Goal: Task Accomplishment & Management: Manage account settings

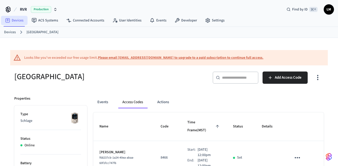
click at [15, 20] on link "Devices" at bounding box center [14, 20] width 27 height 9
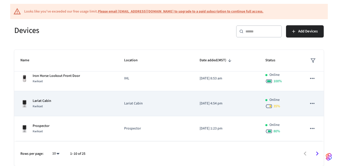
scroll to position [35, 0]
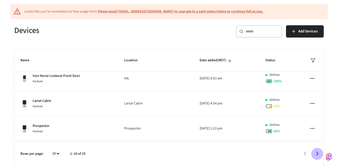
click at [318, 153] on icon "Go to next page" at bounding box center [317, 153] width 8 height 8
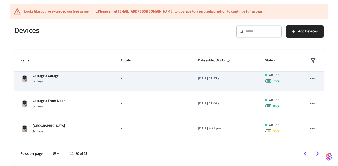
click at [211, 79] on p "[DATE] 11:33 am" at bounding box center [225, 78] width 55 height 5
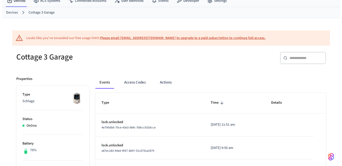
scroll to position [39, 0]
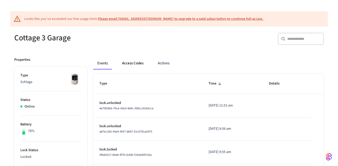
click at [129, 60] on button "Access Codes" at bounding box center [133, 63] width 30 height 12
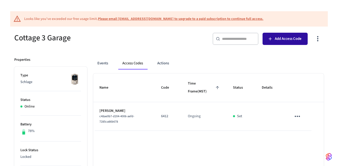
click at [290, 36] on span "Add Access Code" at bounding box center [288, 38] width 27 height 7
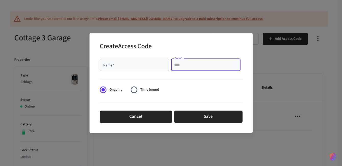
click at [206, 65] on input "Code   *" at bounding box center [205, 64] width 63 height 5
type input "****"
click at [137, 68] on div "Name   *" at bounding box center [134, 65] width 69 height 12
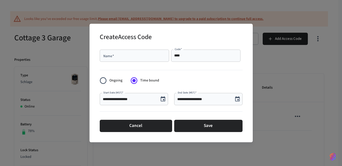
click at [135, 56] on input "Name   *" at bounding box center [134, 55] width 63 height 5
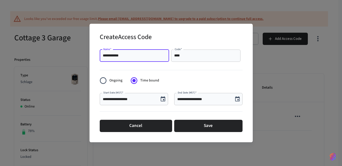
click at [115, 56] on input "**********" at bounding box center [134, 55] width 63 height 5
type input "**********"
click at [236, 102] on icon "Choose date, selected date is Sep 4, 2025" at bounding box center [237, 99] width 6 height 6
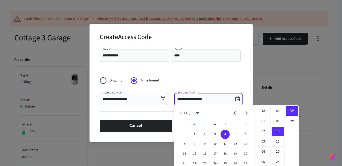
scroll to position [20, 0]
click at [216, 143] on button "10" at bounding box center [214, 143] width 9 height 9
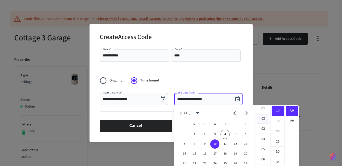
click at [262, 119] on li "02" at bounding box center [263, 119] width 12 height 10
click at [291, 120] on li "PM" at bounding box center [292, 120] width 12 height 9
type input "**********"
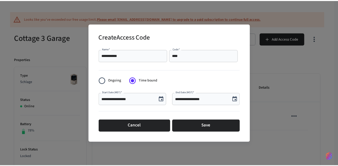
scroll to position [9, 0]
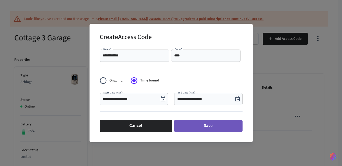
click at [220, 126] on button "Save" at bounding box center [208, 126] width 68 height 12
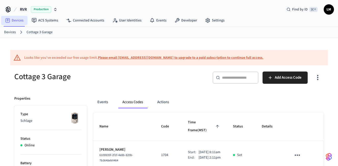
scroll to position [0, 0]
click at [15, 20] on link "Devices" at bounding box center [14, 20] width 27 height 9
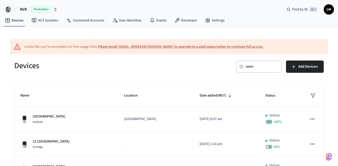
click at [79, 1] on div "RVR Production Find by ID ⌘ K LM" at bounding box center [169, 7] width 338 height 15
